Goal: Task Accomplishment & Management: Use online tool/utility

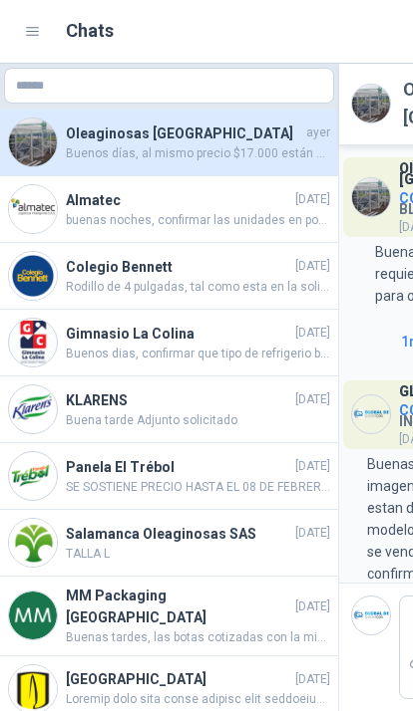
scroll to position [334, 0]
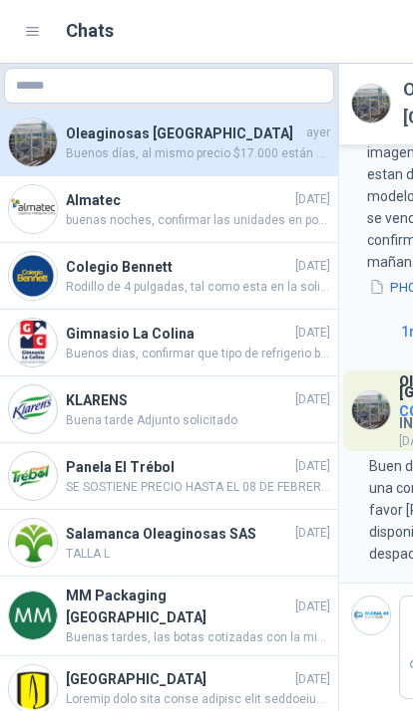
click at [18, 26] on header "Chats 1" at bounding box center [303, 32] width 607 height 64
click at [27, 29] on icon at bounding box center [33, 32] width 18 height 18
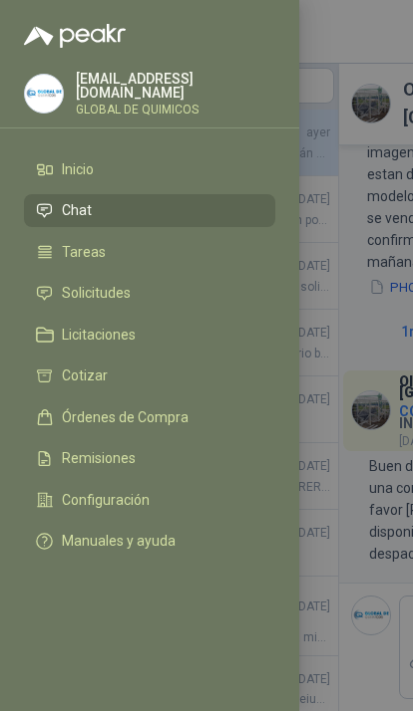
click at [147, 291] on li "Solicitudes" at bounding box center [149, 294] width 227 height 18
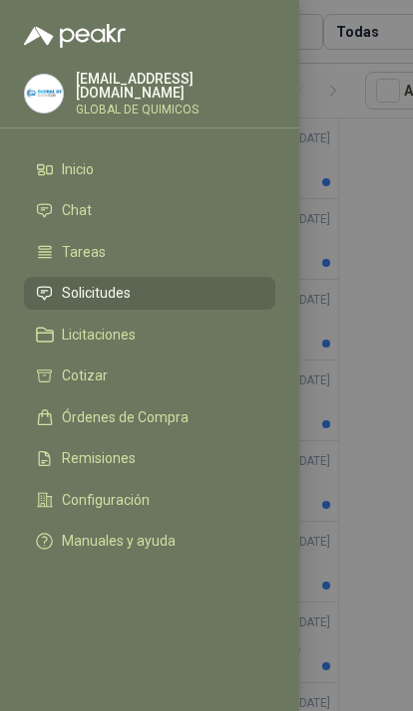
click at [342, 100] on div at bounding box center [206, 355] width 413 height 711
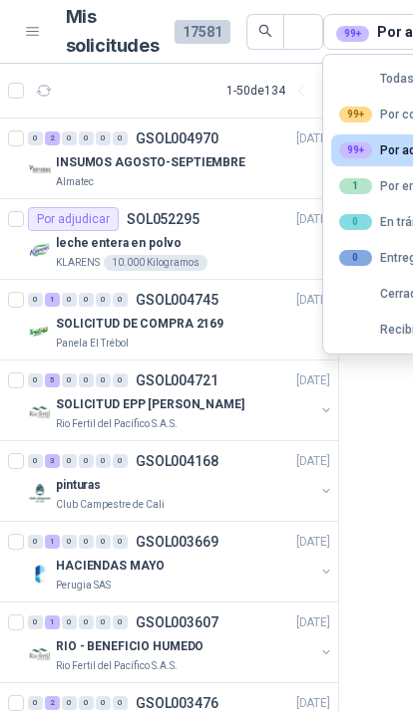
click at [403, 111] on div "99+ Por cotizar" at bounding box center [390, 115] width 102 height 16
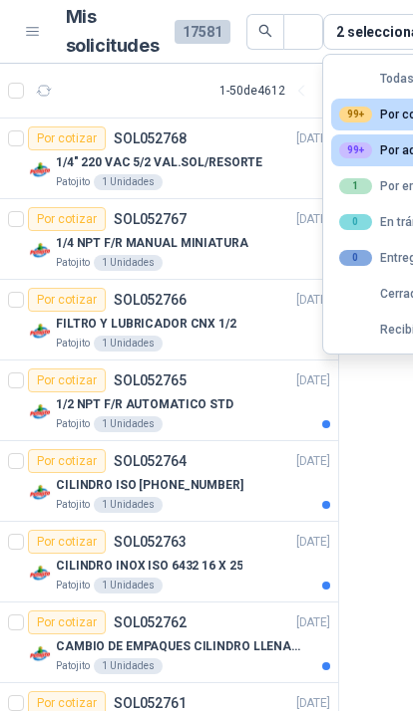
click at [263, 177] on div "Patojito 1 Unidades" at bounding box center [193, 182] width 274 height 16
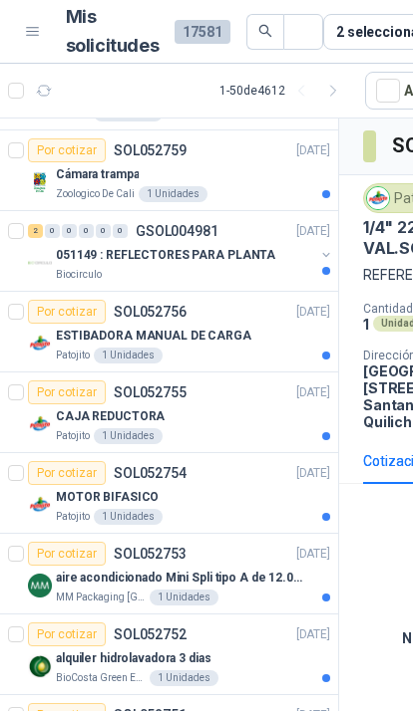
scroll to position [724, 0]
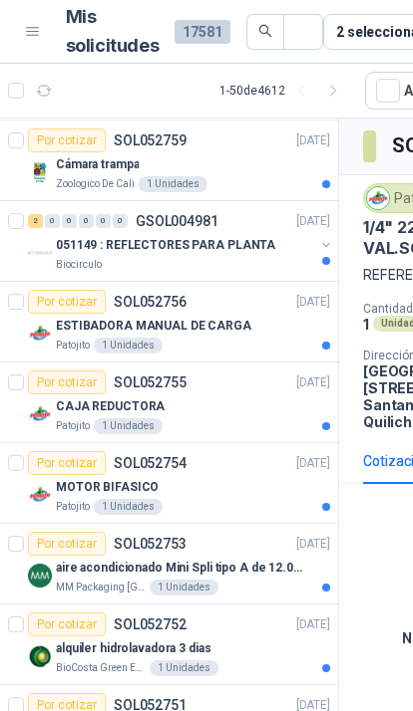
click at [326, 239] on button "button" at bounding box center [326, 245] width 16 height 16
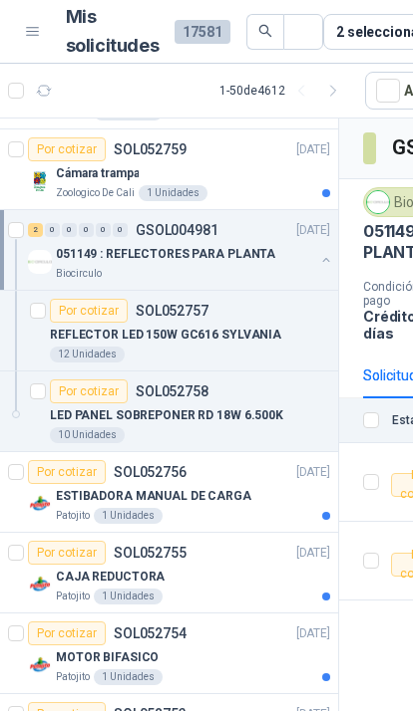
scroll to position [687, 0]
